Goal: Information Seeking & Learning: Learn about a topic

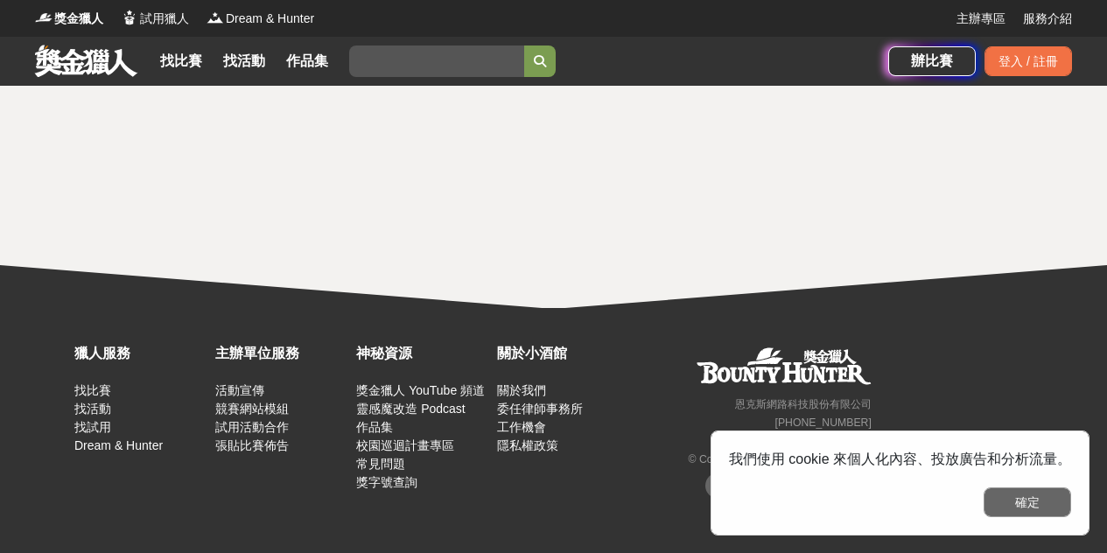
click at [1039, 500] on button "確定" at bounding box center [1026, 502] width 87 height 30
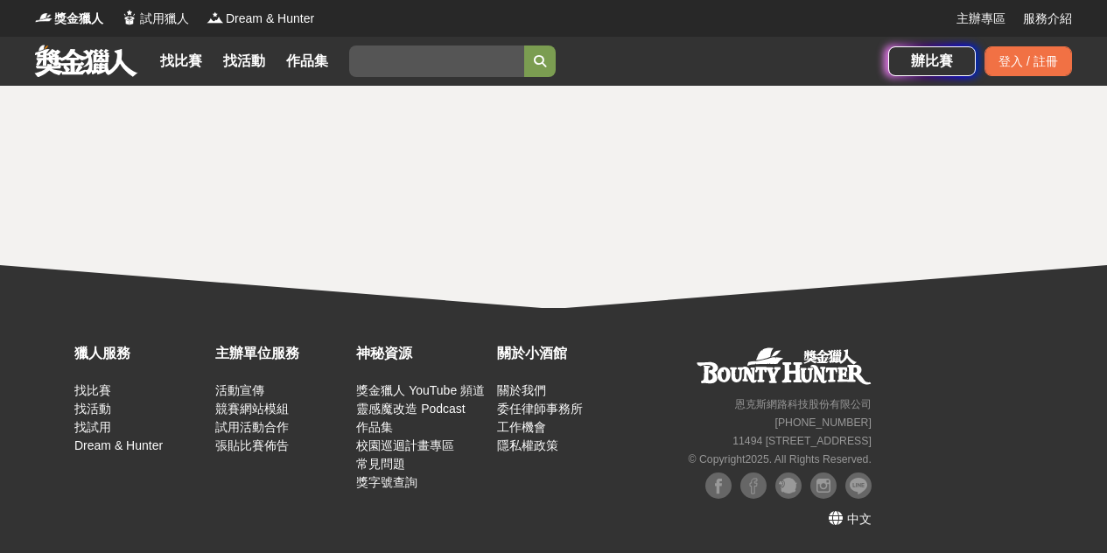
click at [95, 66] on link at bounding box center [86, 60] width 106 height 33
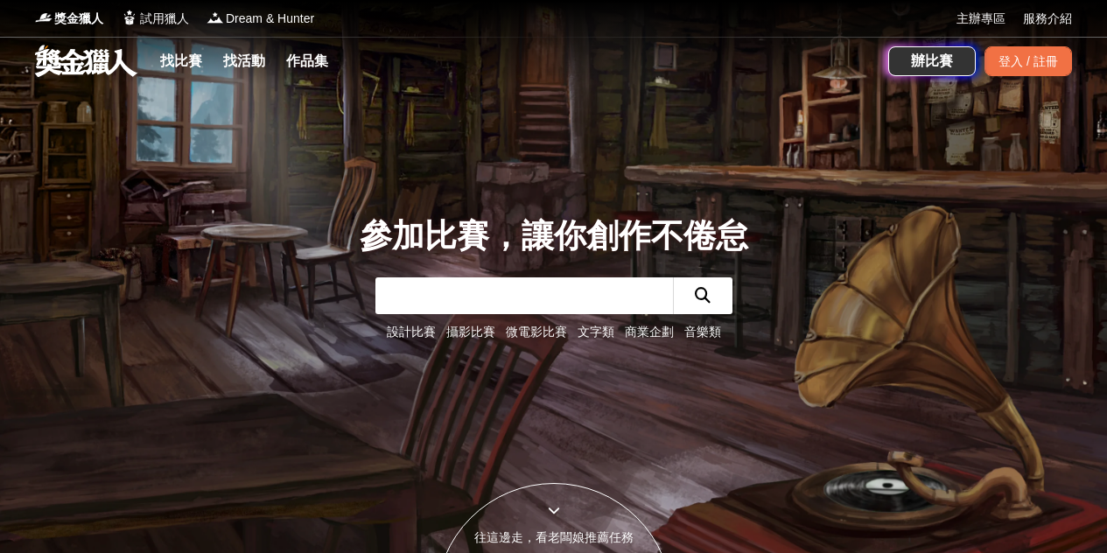
click at [437, 299] on input "text" at bounding box center [523, 295] width 297 height 37
click at [595, 331] on link "文字類" at bounding box center [595, 332] width 37 height 14
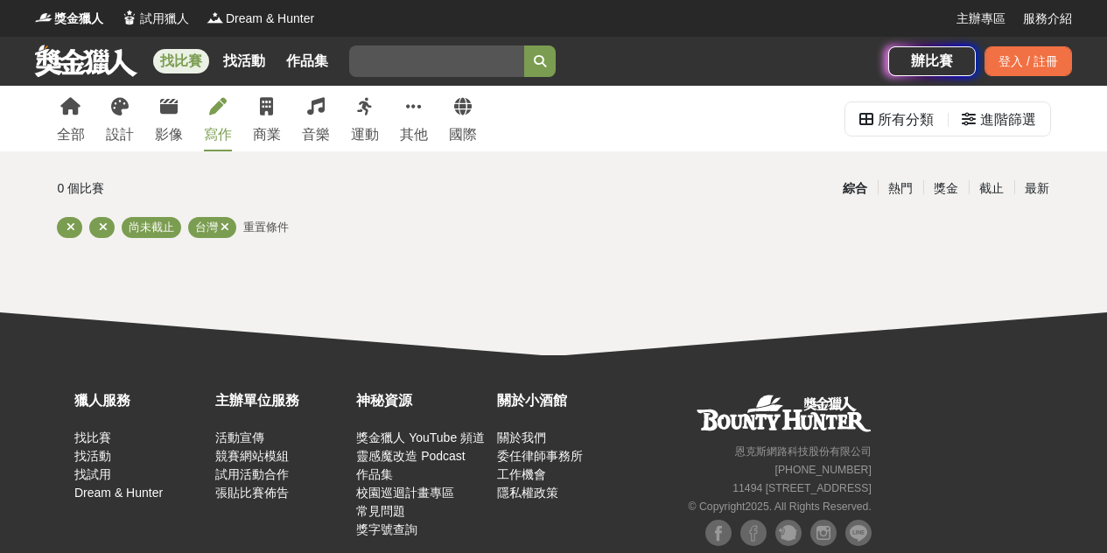
click at [217, 112] on icon at bounding box center [217, 106] width 17 height 17
